Goal: Task Accomplishment & Management: Use online tool/utility

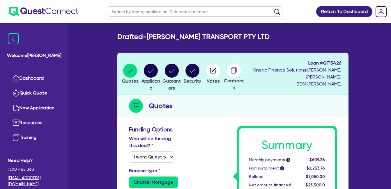
select select "Quest Finance - Own Book"
select select "CARS_AND_LIGHT_TRUCKS"
select select "PASSENGER_VEHICLES"
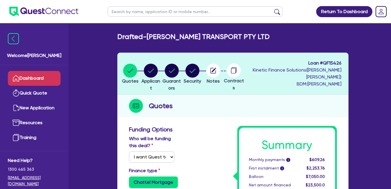
click at [29, 79] on link "Dashboard" at bounding box center [34, 78] width 53 height 15
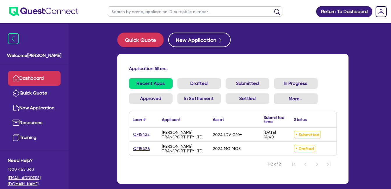
click at [23, 83] on link "Dashboard" at bounding box center [34, 78] width 53 height 15
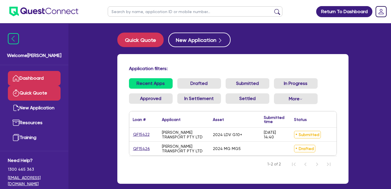
click at [33, 99] on link "Quick Quote" at bounding box center [34, 93] width 53 height 15
select select "Quest Finance - Own Book"
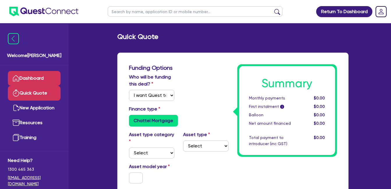
click at [41, 77] on link "Dashboard" at bounding box center [34, 78] width 53 height 15
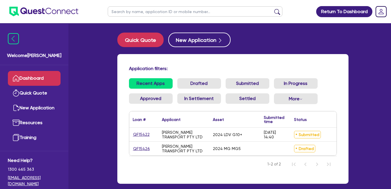
click at [36, 77] on link "Dashboard" at bounding box center [34, 78] width 53 height 15
click at [36, 71] on link "Dashboard" at bounding box center [34, 78] width 53 height 15
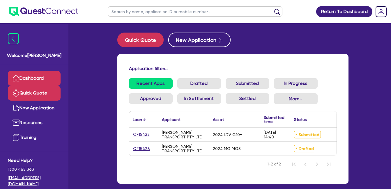
click at [36, 93] on link "Quick Quote" at bounding box center [34, 93] width 53 height 15
select select "Quest Finance - Own Book"
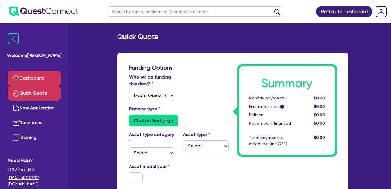
click at [40, 78] on link "Dashboard" at bounding box center [34, 78] width 53 height 15
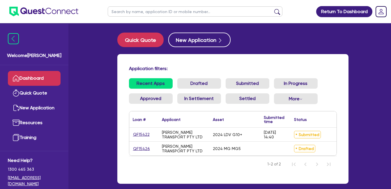
click at [38, 78] on link "Dashboard" at bounding box center [34, 78] width 53 height 15
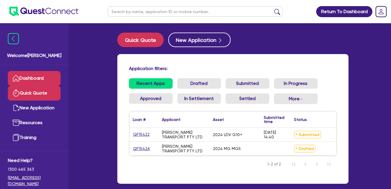
click at [34, 93] on link "Quick Quote" at bounding box center [34, 93] width 53 height 15
select select "Quest Finance - Own Book"
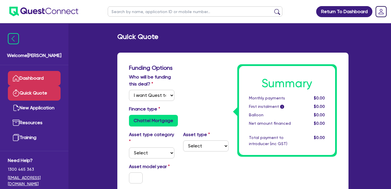
click at [35, 76] on link "Dashboard" at bounding box center [34, 78] width 53 height 15
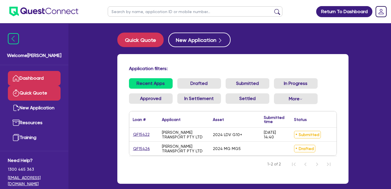
click at [41, 95] on link "Quick Quote" at bounding box center [34, 93] width 53 height 15
select select "Quest Finance - Own Book"
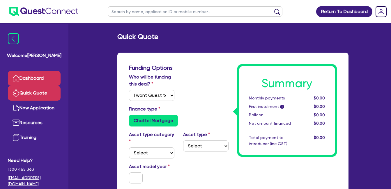
click at [35, 79] on link "Dashboard" at bounding box center [34, 78] width 53 height 15
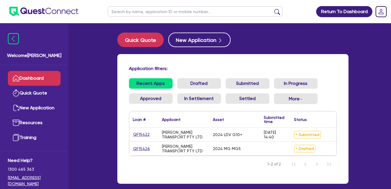
click at [33, 75] on link "Dashboard" at bounding box center [34, 78] width 53 height 15
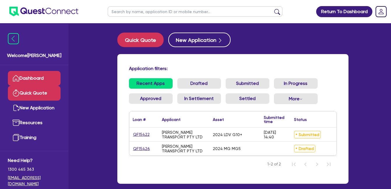
click at [30, 92] on link "Quick Quote" at bounding box center [34, 93] width 53 height 15
select select "Quest Finance - Own Book"
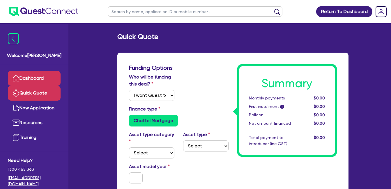
click at [29, 76] on link "Dashboard" at bounding box center [34, 78] width 53 height 15
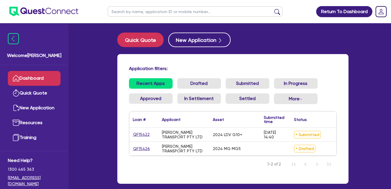
click at [34, 75] on link "Dashboard" at bounding box center [34, 78] width 53 height 15
click at [26, 84] on link "Dashboard" at bounding box center [34, 78] width 53 height 15
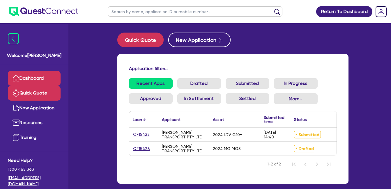
click at [33, 91] on link "Quick Quote" at bounding box center [34, 93] width 53 height 15
select select "Quest Finance - Own Book"
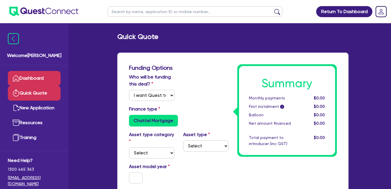
click at [34, 79] on link "Dashboard" at bounding box center [34, 78] width 53 height 15
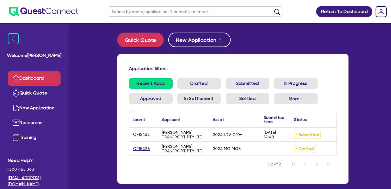
click at [36, 76] on link "Dashboard" at bounding box center [34, 78] width 53 height 15
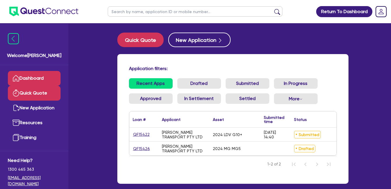
click at [38, 91] on link "Quick Quote" at bounding box center [34, 93] width 53 height 15
select select "Quest Finance - Own Book"
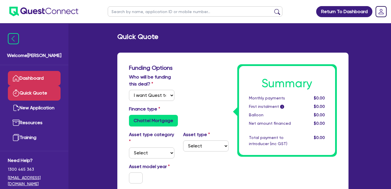
click at [40, 78] on link "Dashboard" at bounding box center [34, 78] width 53 height 15
